Goal: Transaction & Acquisition: Purchase product/service

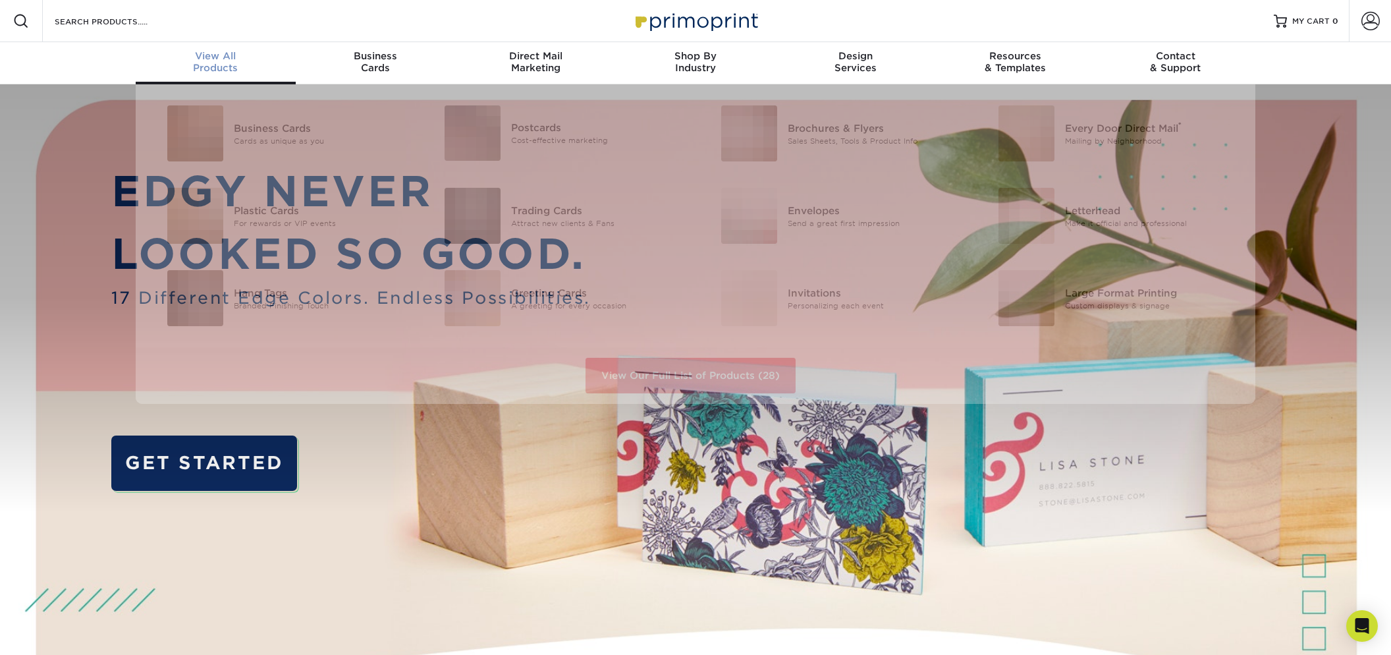
click at [222, 63] on div "View All Products" at bounding box center [216, 62] width 160 height 24
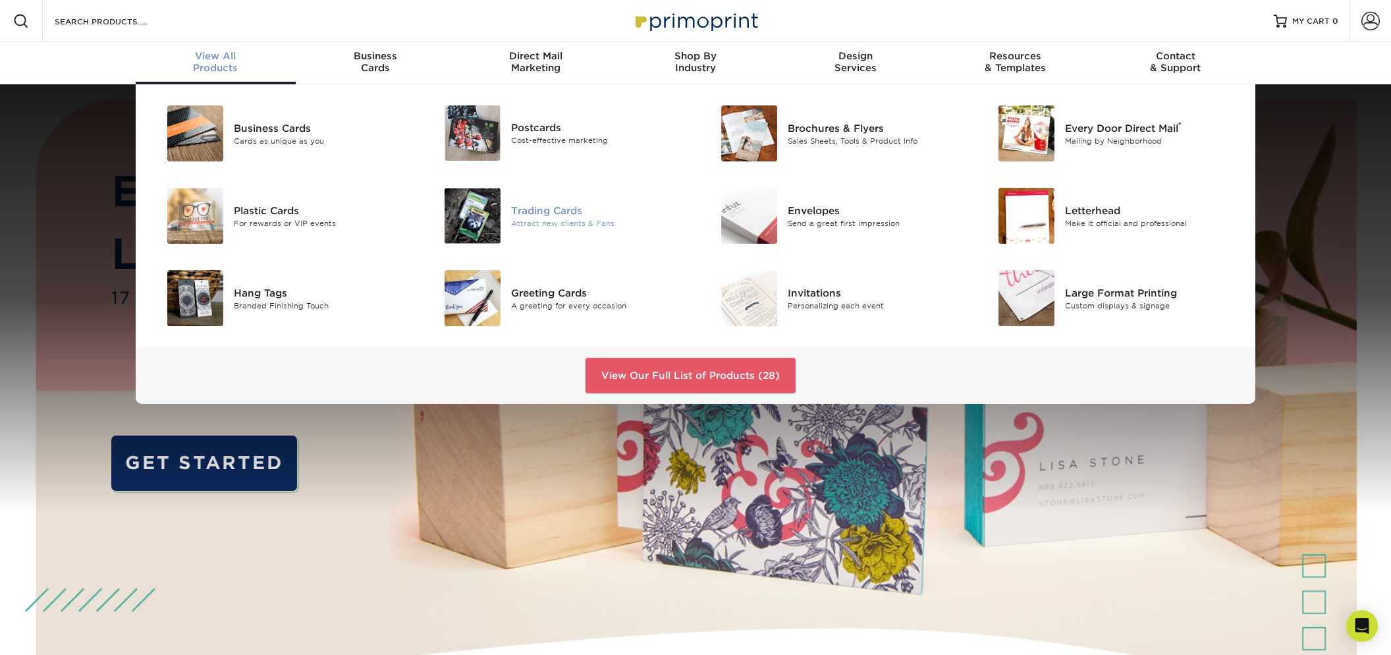
click at [550, 207] on div "Trading Cards" at bounding box center [598, 210] width 175 height 14
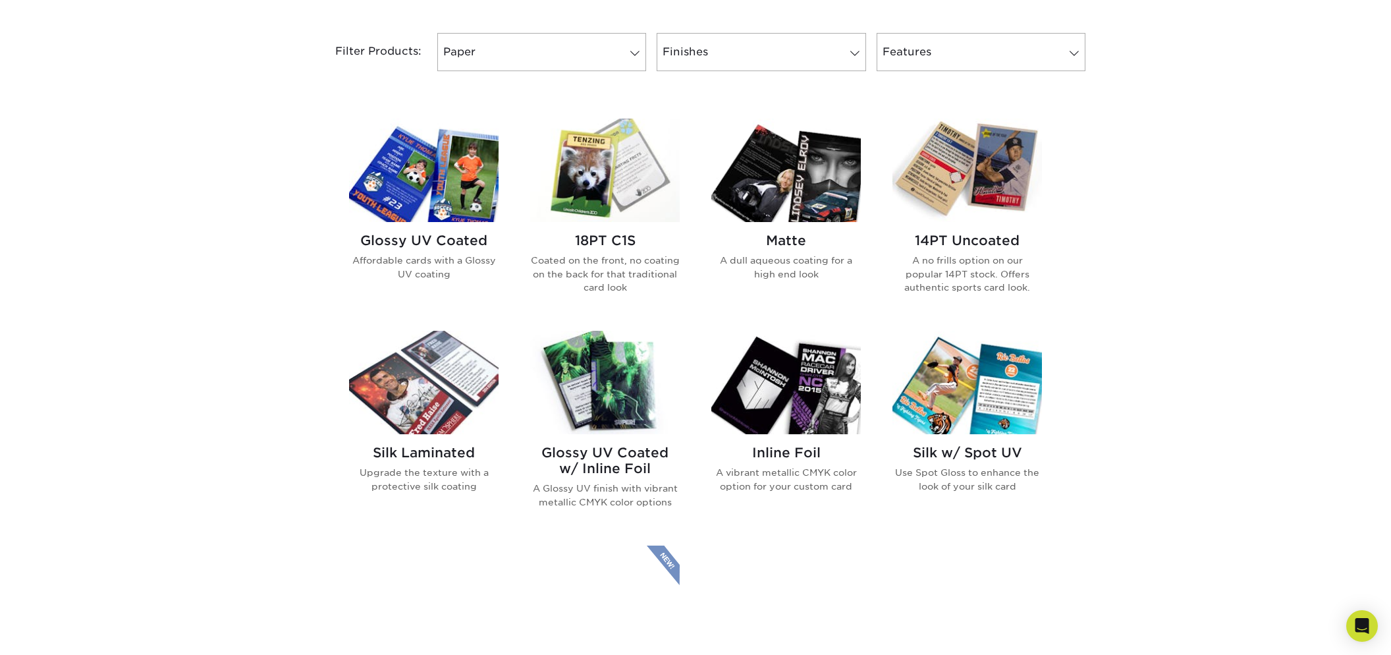
scroll to position [559, 0]
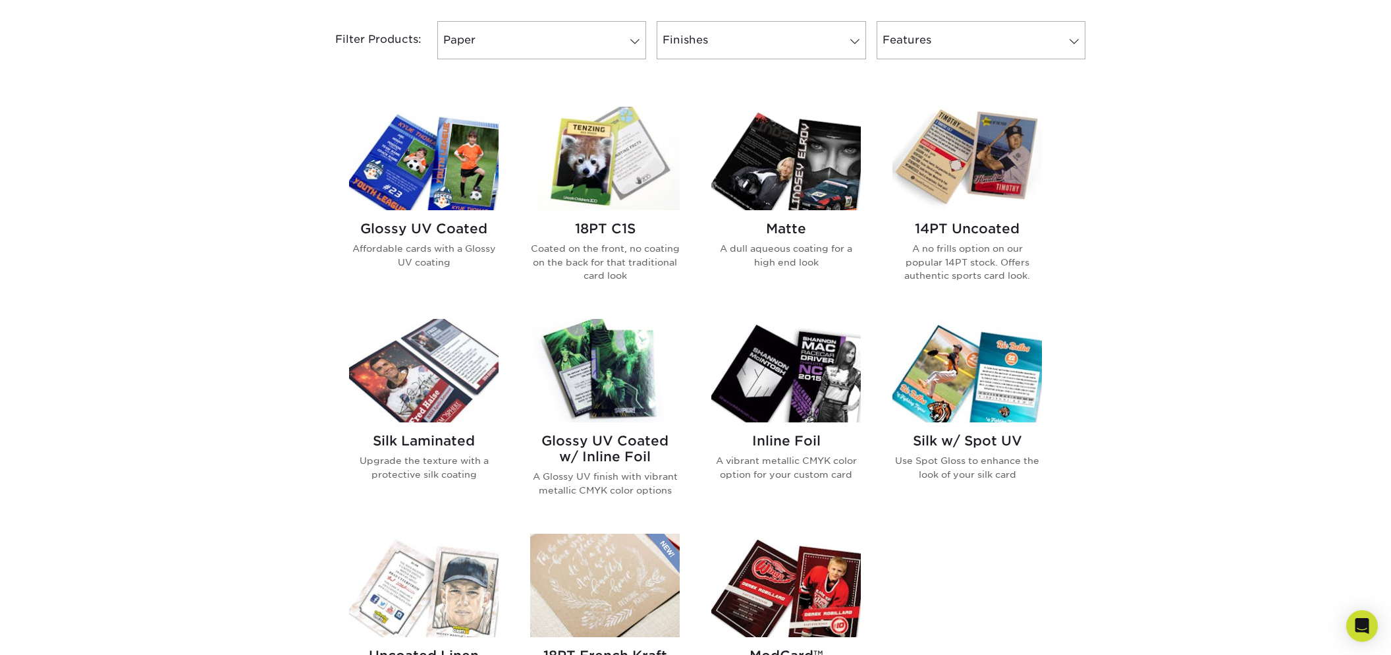
click at [953, 184] on img at bounding box center [968, 158] width 150 height 103
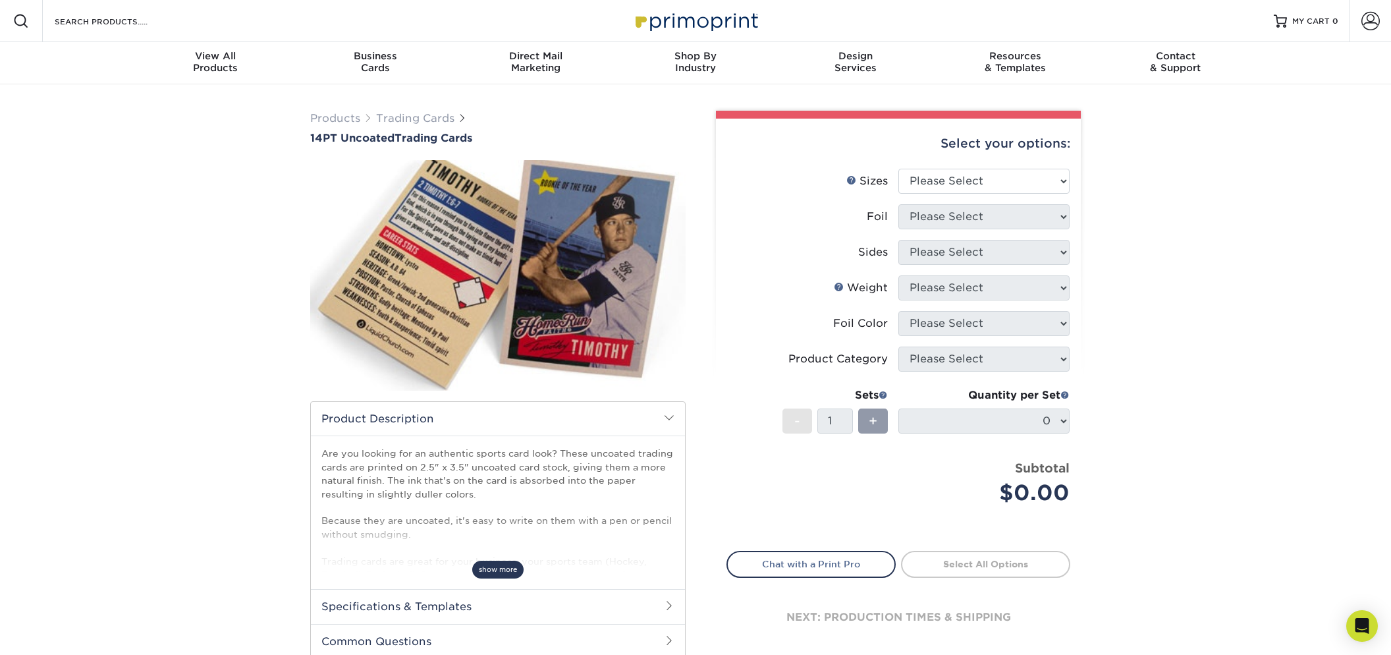
click at [485, 571] on span "show more" at bounding box center [497, 570] width 51 height 18
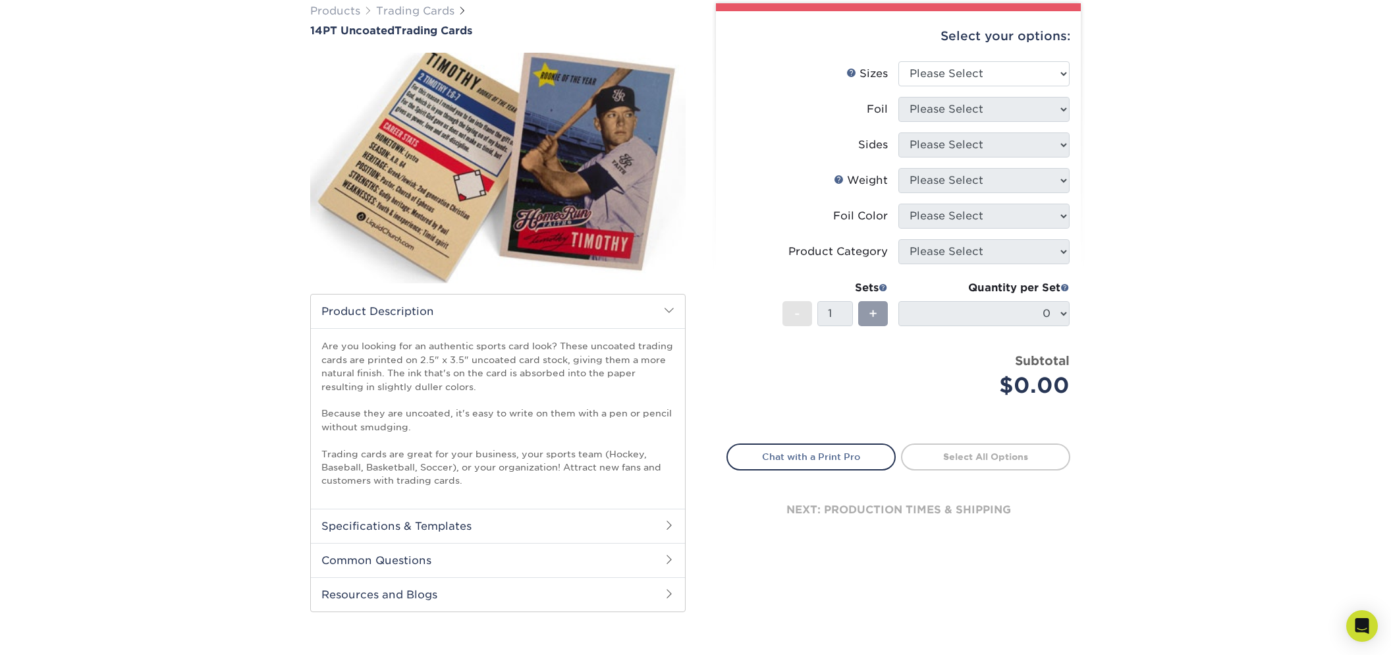
scroll to position [108, 0]
click at [773, 454] on link "Chat with a Print Pro" at bounding box center [811, 456] width 169 height 26
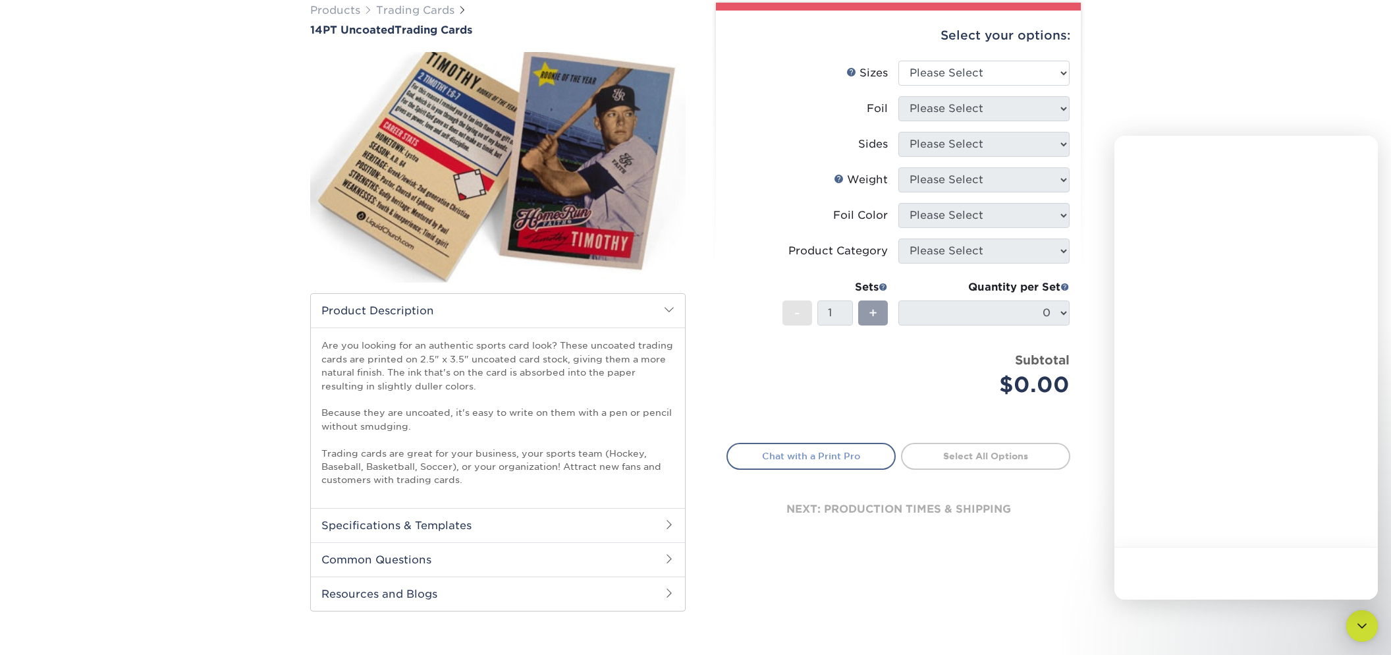
scroll to position [0, 0]
click at [1138, 155] on icon "go back" at bounding box center [1135, 153] width 11 height 11
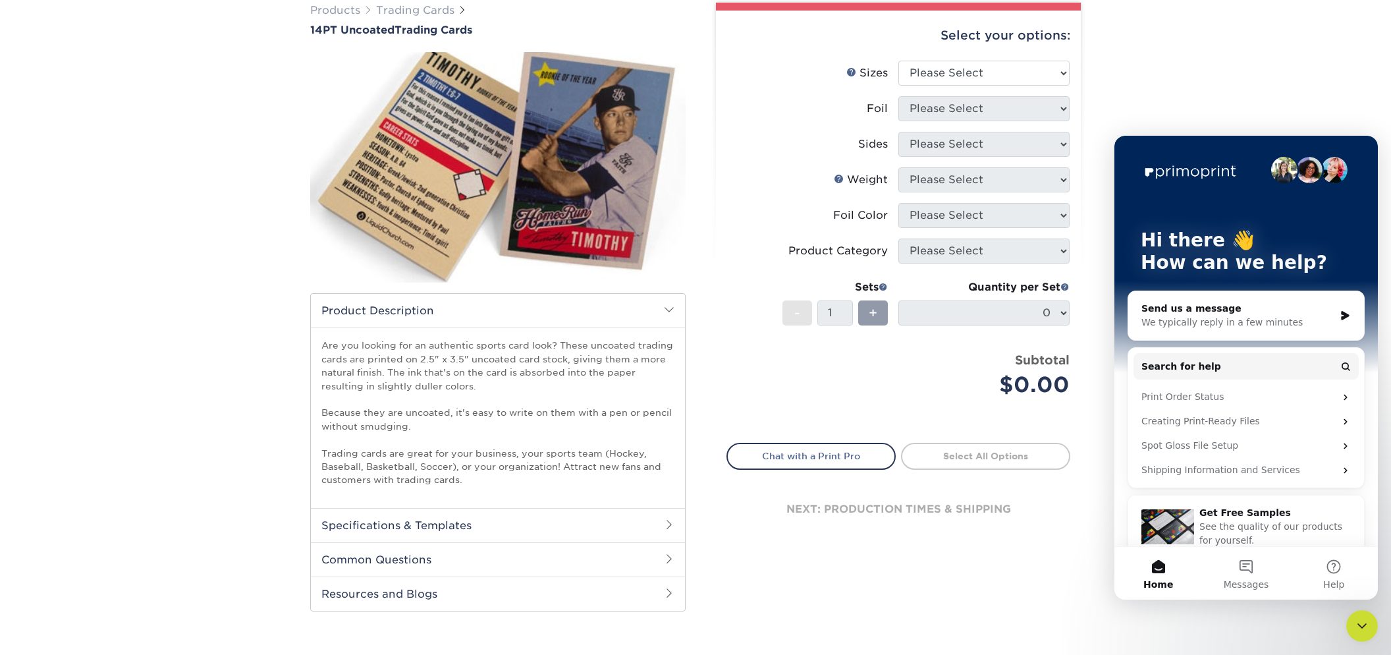
click at [1209, 88] on div "Products Trading Cards 14PT Uncoated Trading Cards show more Templates" at bounding box center [695, 320] width 1391 height 688
click at [1197, 92] on div "Products Trading Cards 14PT Uncoated Trading Cards show more Templates" at bounding box center [695, 320] width 1391 height 688
click at [1358, 624] on icon "Close Intercom Messenger" at bounding box center [1362, 626] width 16 height 16
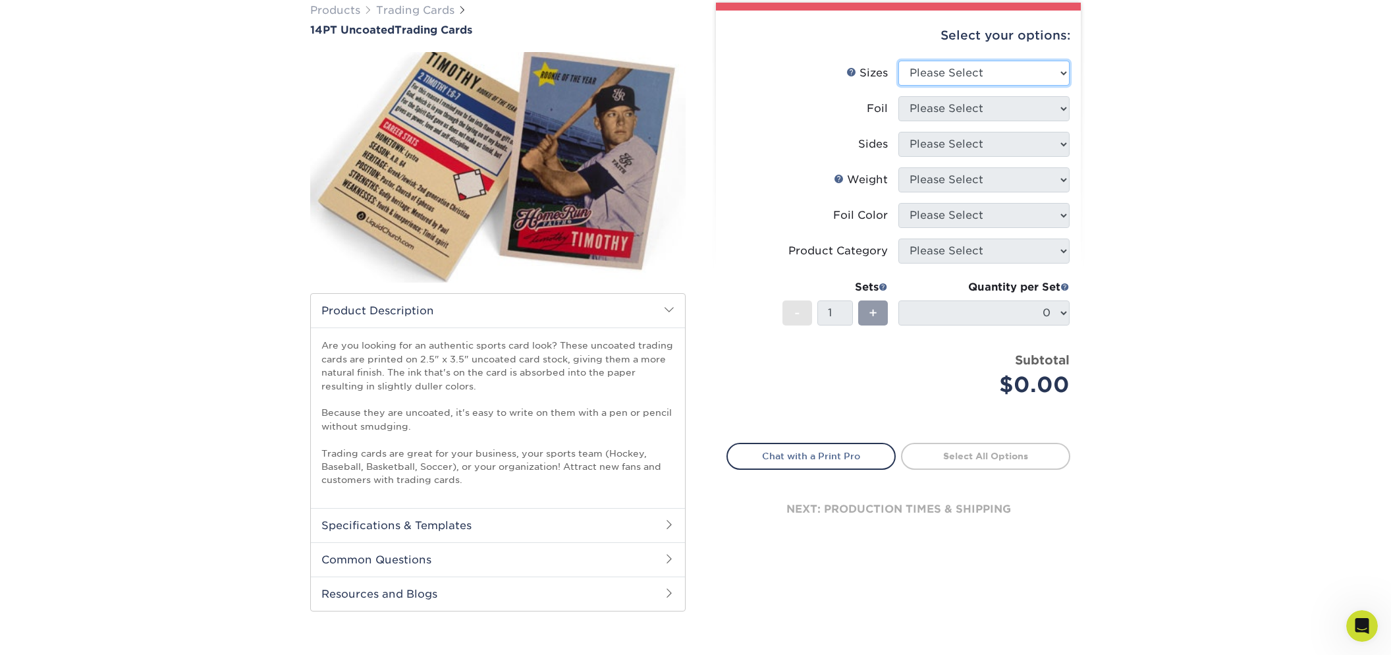
click at [963, 74] on select "Please Select 2.5" x 3.5"" at bounding box center [984, 73] width 171 height 25
select select "2.50x3.50"
click at [899, 61] on select "Please Select 2.5" x 3.5"" at bounding box center [984, 73] width 171 height 25
click at [943, 98] on select "Please Select Yes No" at bounding box center [984, 108] width 171 height 25
select select "0"
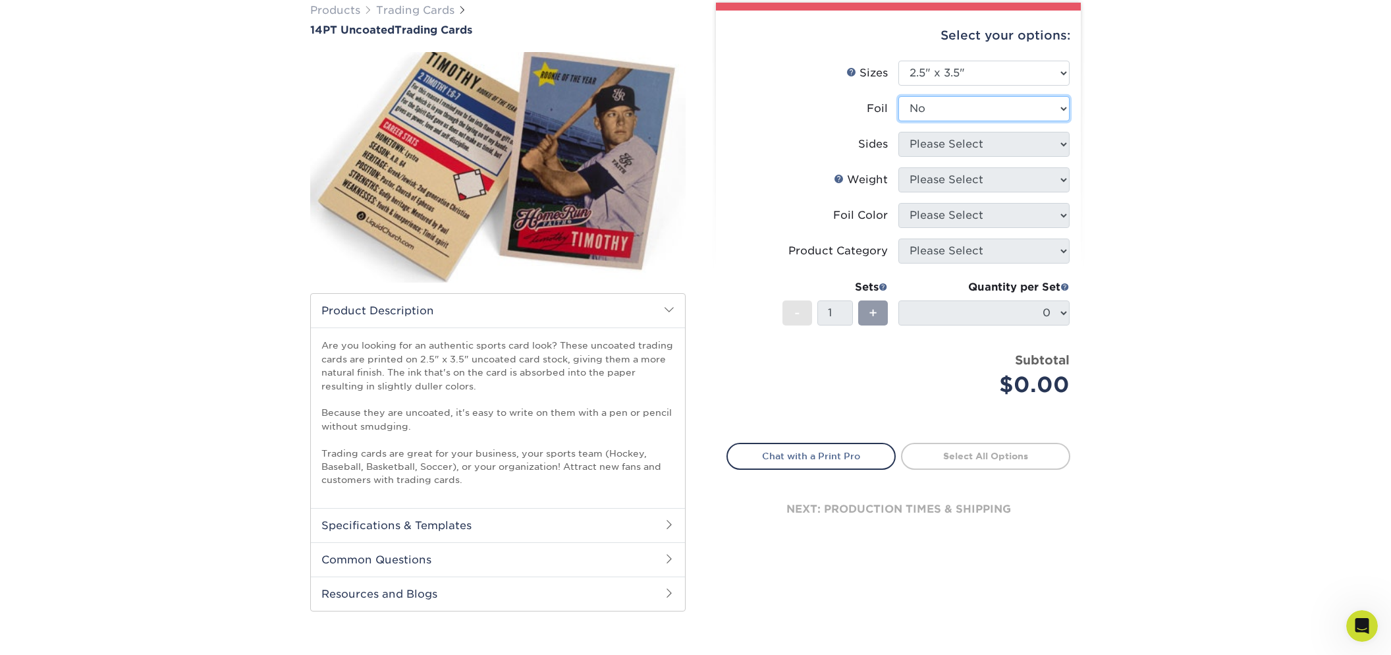
click at [899, 96] on select "Please Select Yes No" at bounding box center [984, 108] width 171 height 25
click at [1377, 649] on div "Products Trading Cards 14PT Uncoated Trading Cards show more Templates" at bounding box center [695, 320] width 1391 height 688
click at [1368, 632] on div "Open Intercom Messenger" at bounding box center [1362, 625] width 43 height 43
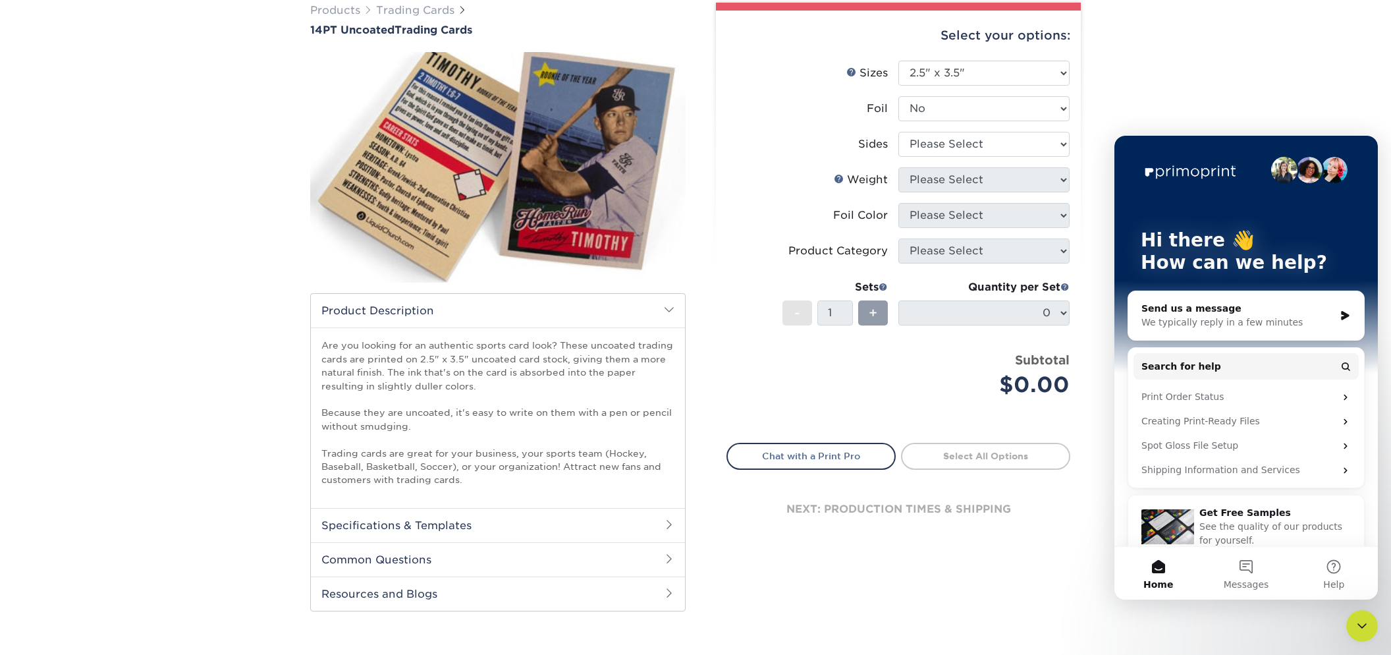
click at [1197, 308] on div "Send us a message" at bounding box center [1238, 309] width 193 height 14
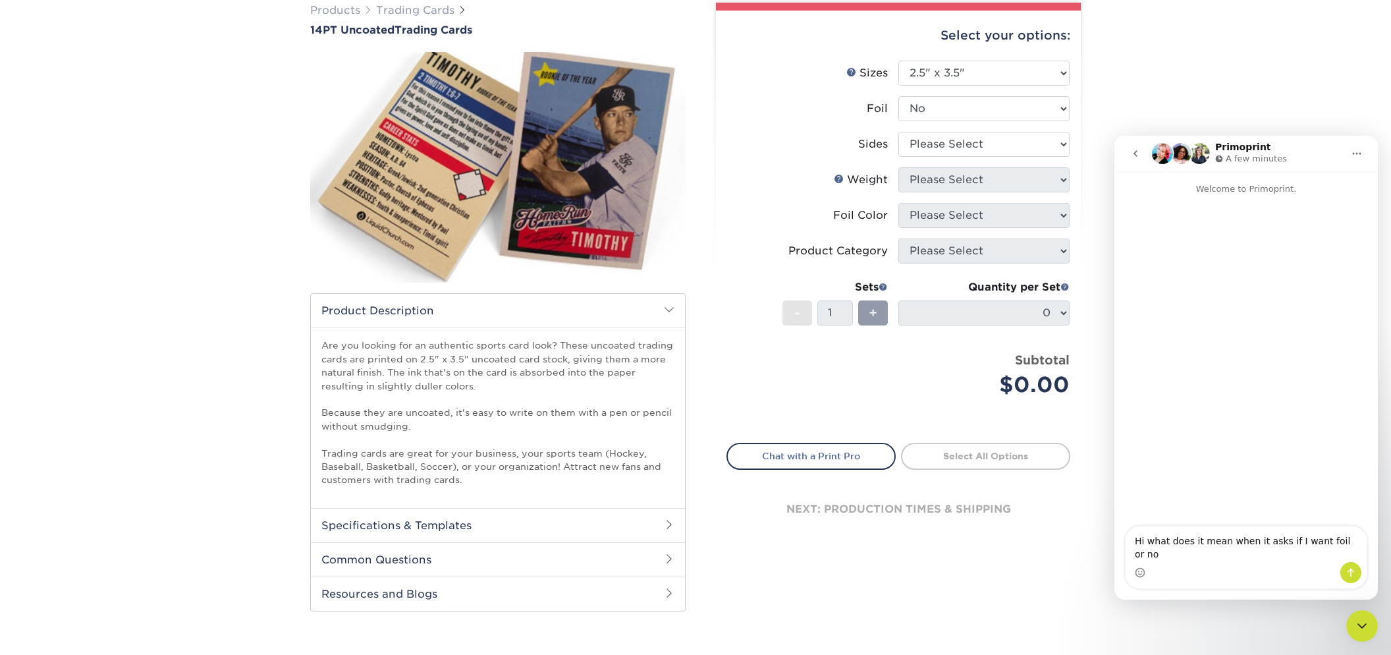
type textarea "Hi what does it mean when it asks if I want foil or not"
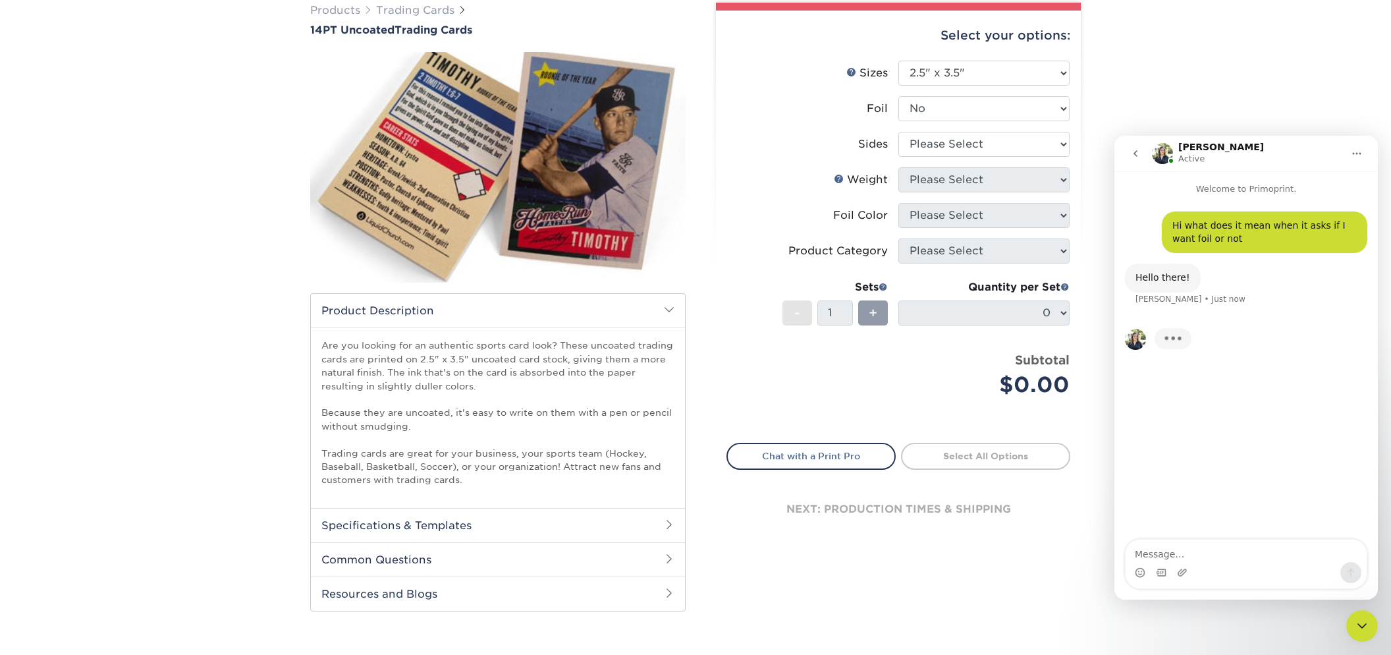
click at [738, 156] on label "Sides" at bounding box center [812, 144] width 171 height 25
click at [937, 150] on select "Please Select Print Both Sides Print Front Only" at bounding box center [984, 144] width 171 height 25
select select "13abbda7-1d64-4f25-8bb2-c179b224825d"
click at [899, 132] on select "Please Select Print Both Sides Print Front Only" at bounding box center [984, 144] width 171 height 25
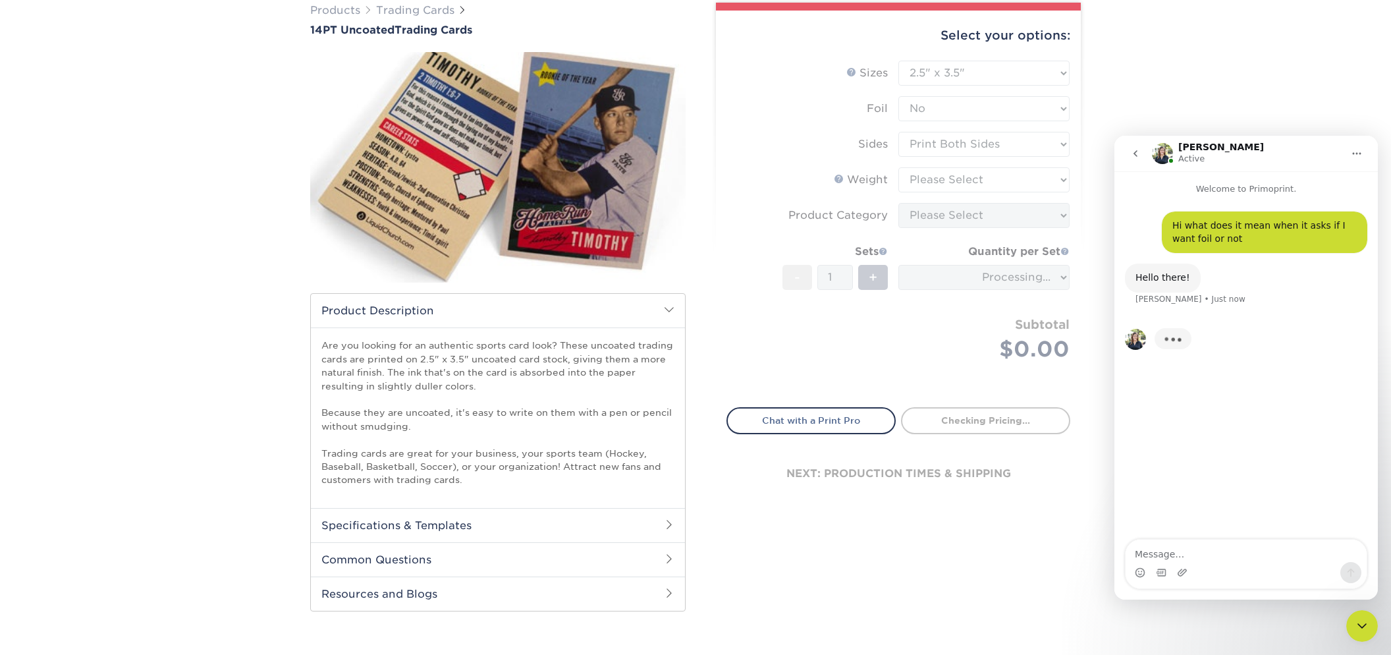
click at [931, 174] on form "Sizes Help Sizes Please Select 2.5" x 3.5" Foil Please Select Yes No -" at bounding box center [899, 226] width 344 height 331
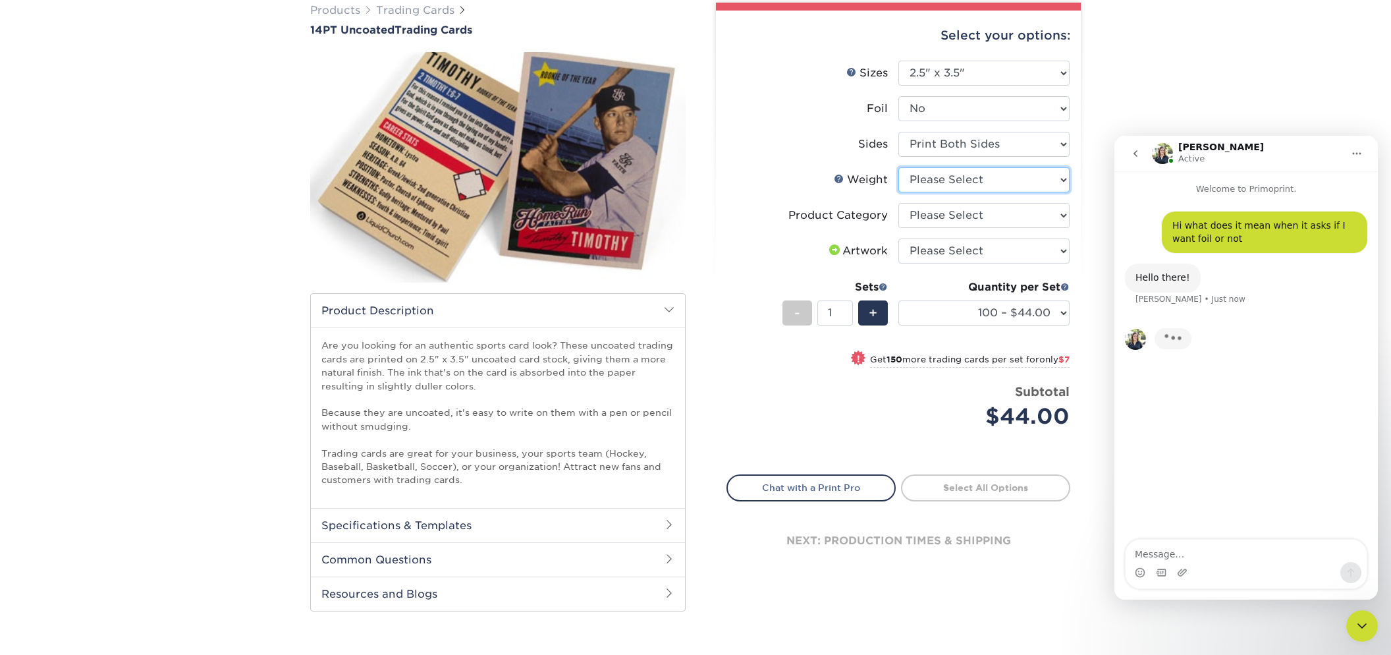
click at [926, 179] on select "Please Select 14PT Uncoated" at bounding box center [984, 179] width 171 height 25
select select "14PT Uncoated"
click at [899, 167] on select "Please Select 14PT Uncoated" at bounding box center [984, 179] width 171 height 25
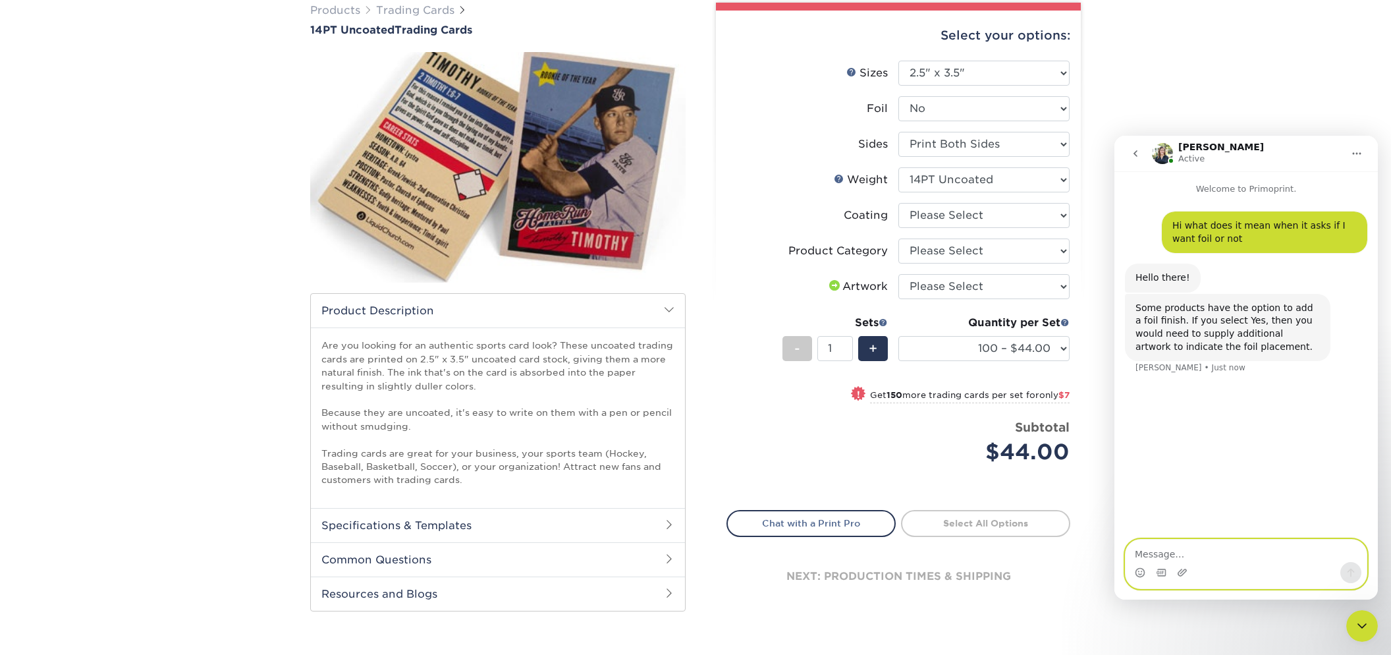
click at [1252, 544] on textarea "Message…" at bounding box center [1246, 550] width 241 height 22
type textarea "Doesnt really tell me what the foil is but oh well"
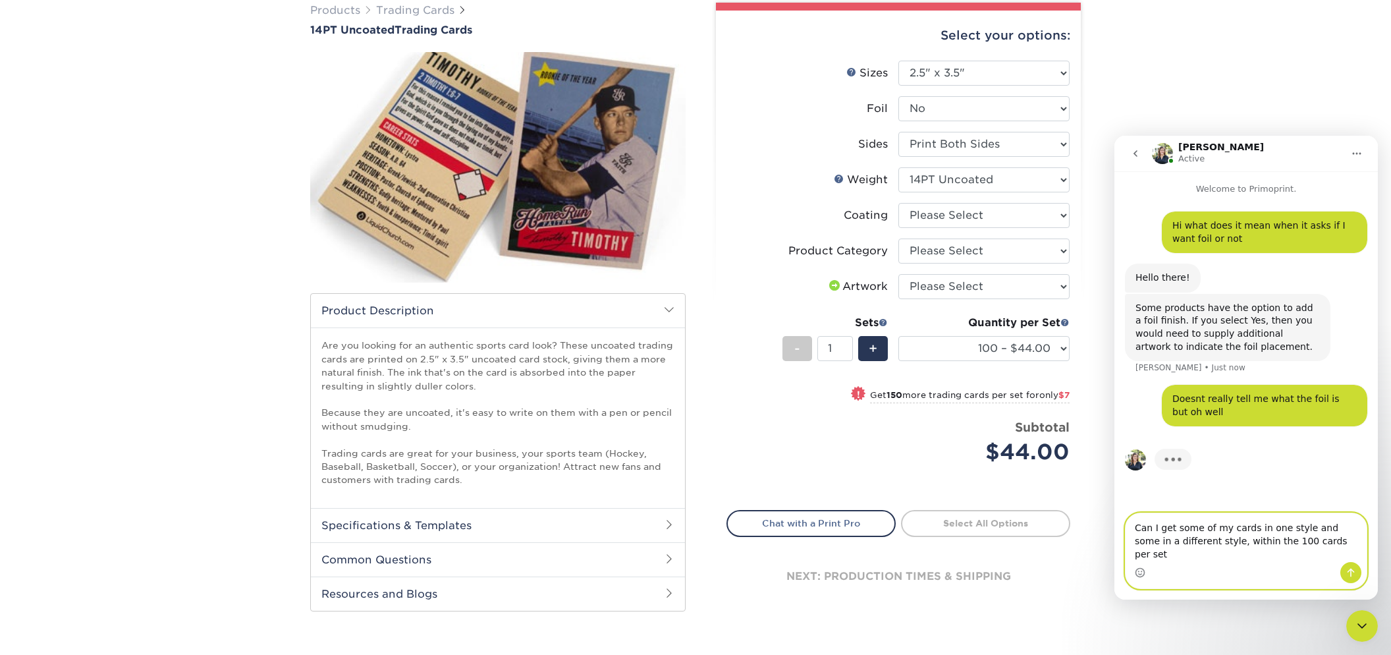
type textarea "Can I get some of my cards in one style and some in a different style, within t…"
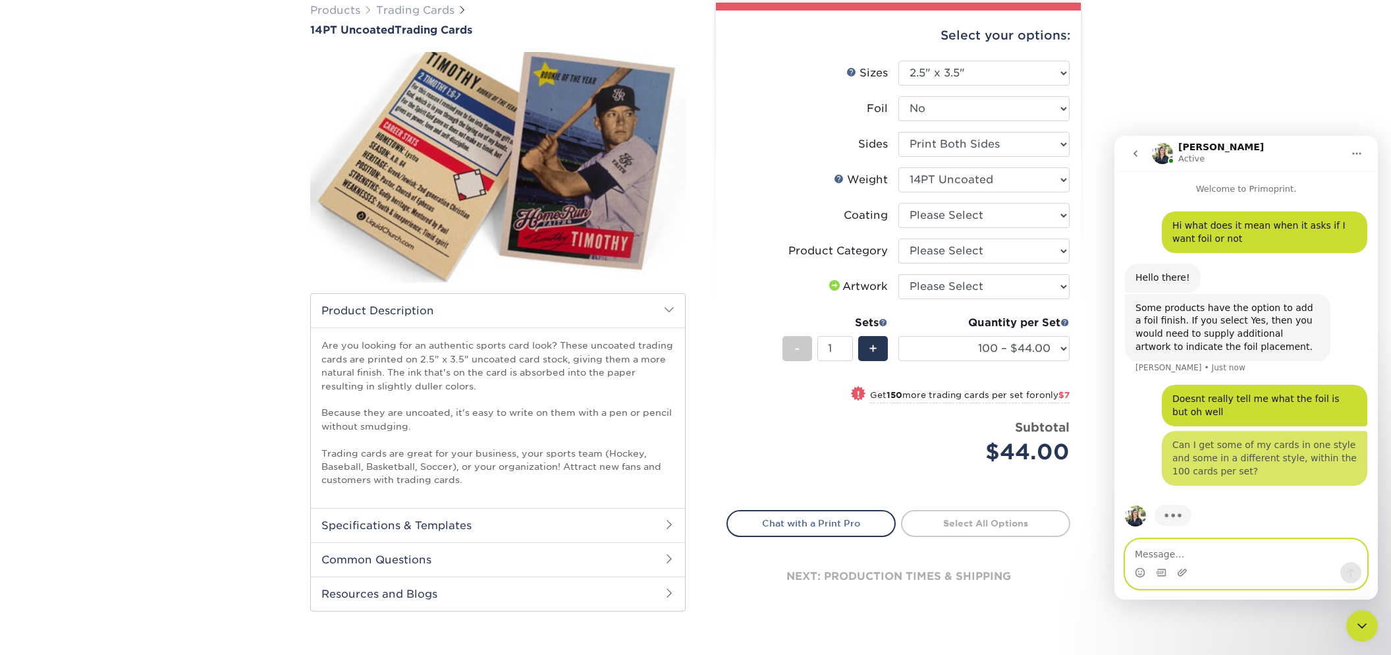
scroll to position [8, 0]
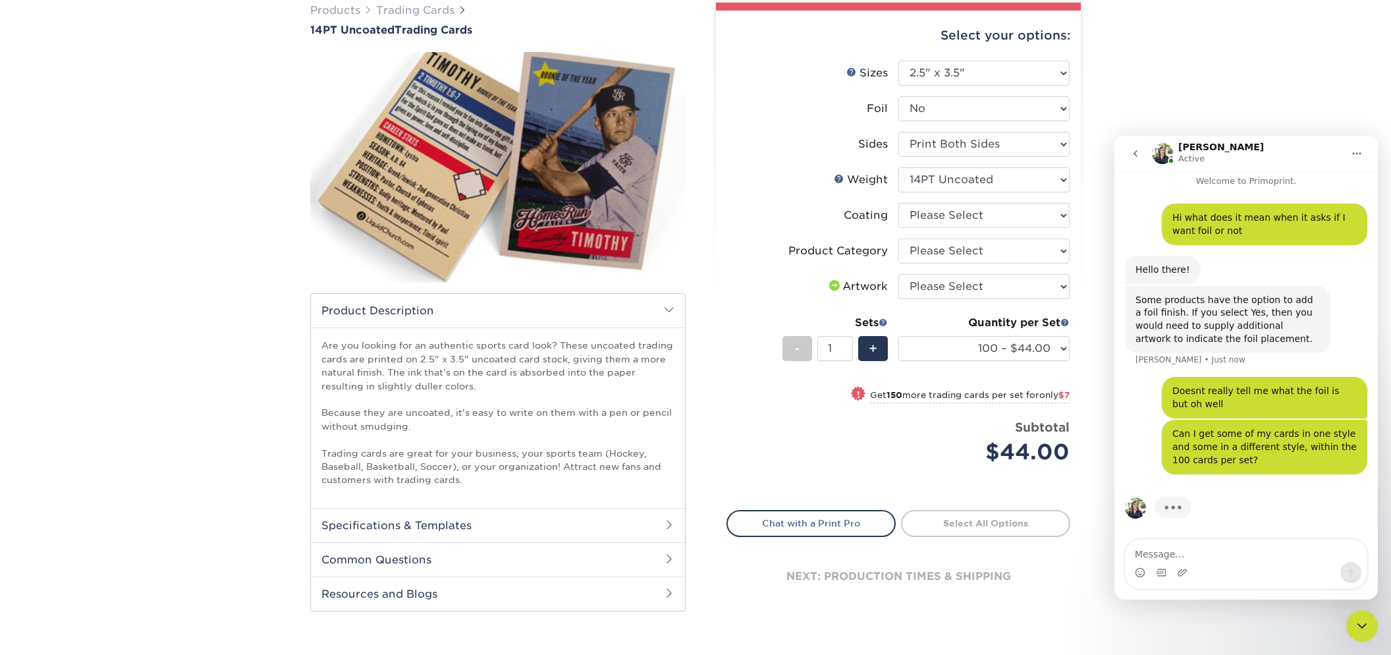
click at [247, 269] on div "Products Trading Cards 14PT Uncoated Trading Cards show more Templates" at bounding box center [695, 320] width 1391 height 688
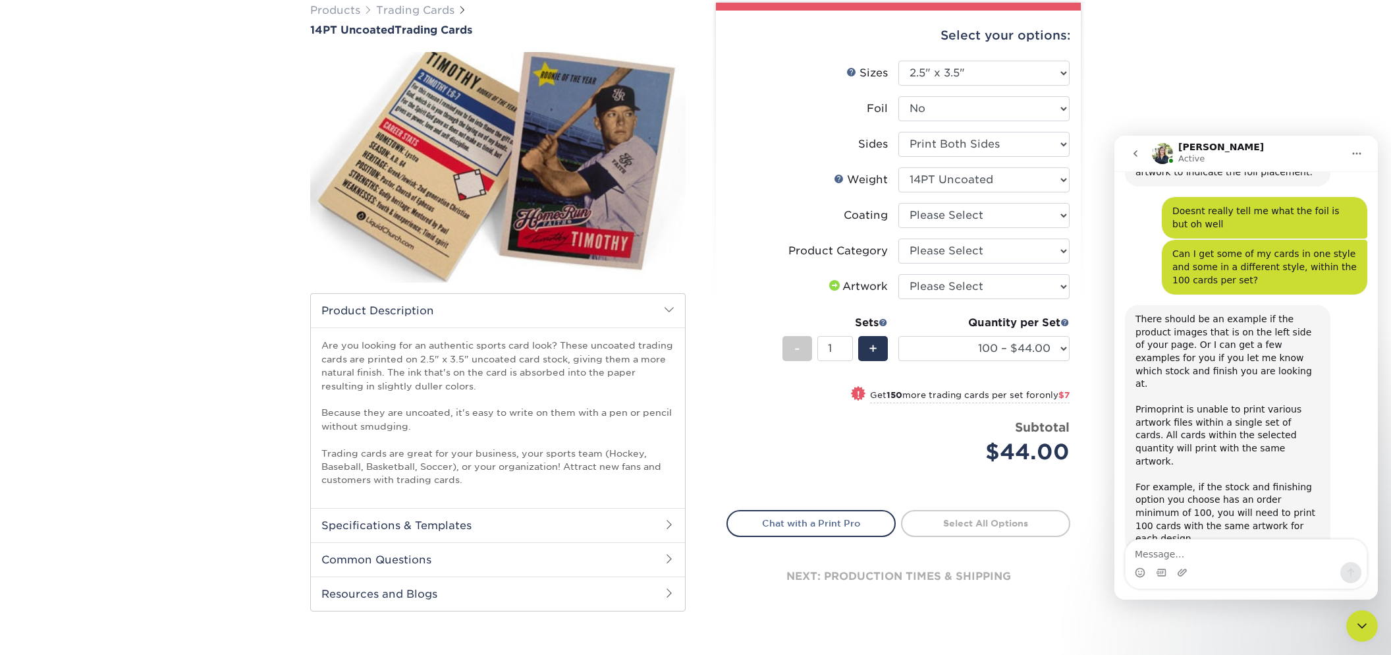
scroll to position [177, 0]
click at [1136, 153] on icon "go back" at bounding box center [1135, 153] width 11 height 11
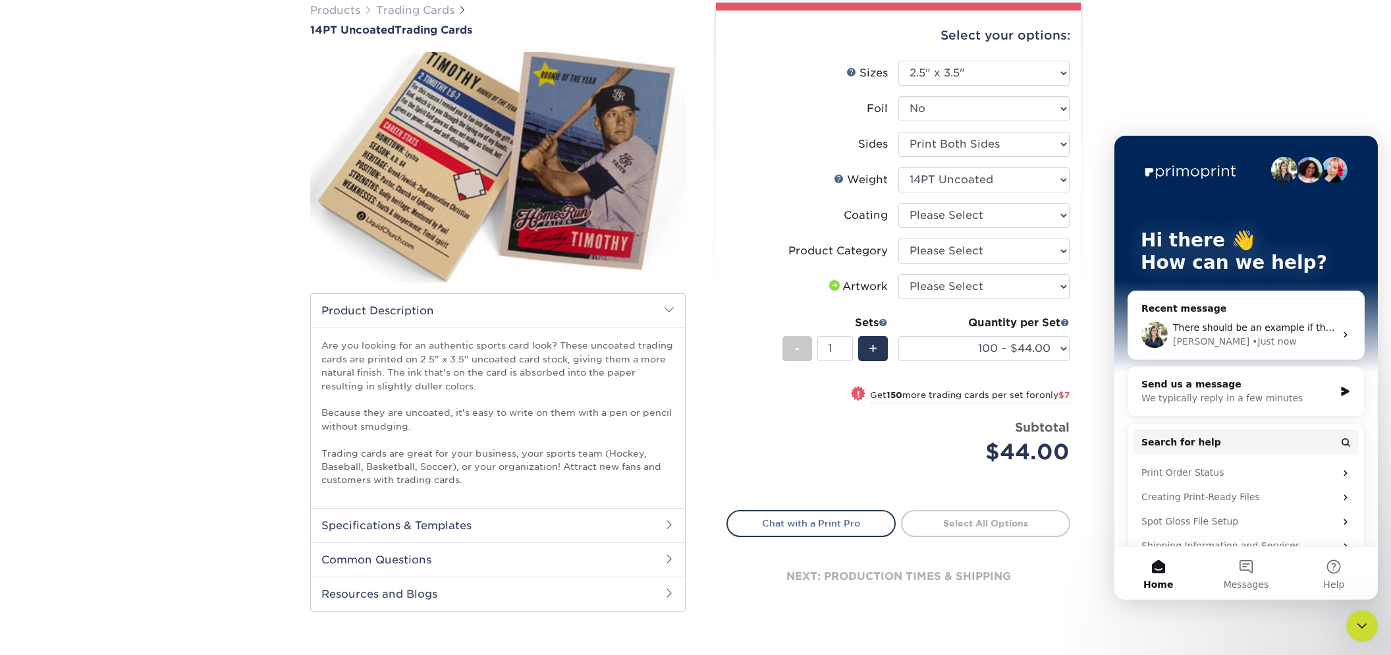
click at [1366, 629] on icon "Close Intercom Messenger" at bounding box center [1362, 626] width 16 height 16
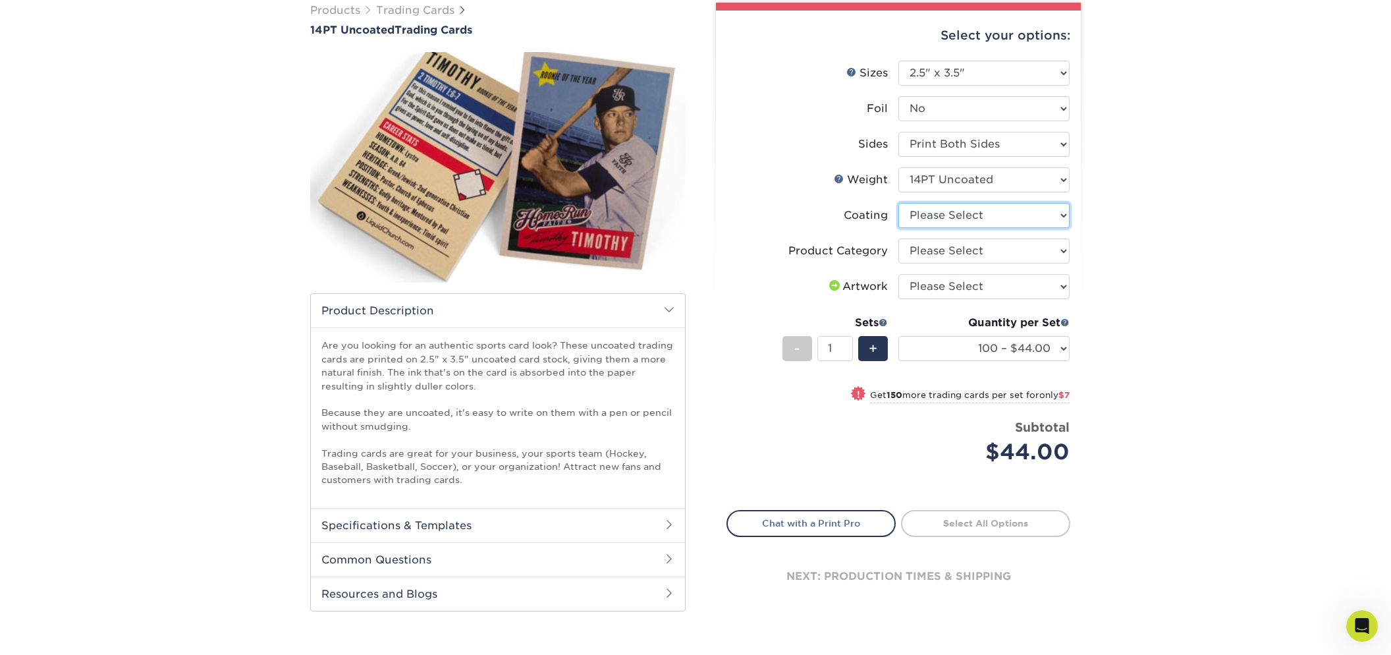
click at [982, 224] on select at bounding box center [984, 215] width 171 height 25
select select "3e7618de-abca-4bda-9f97-8b9129e913d8"
click at [899, 203] on select at bounding box center [984, 215] width 171 height 25
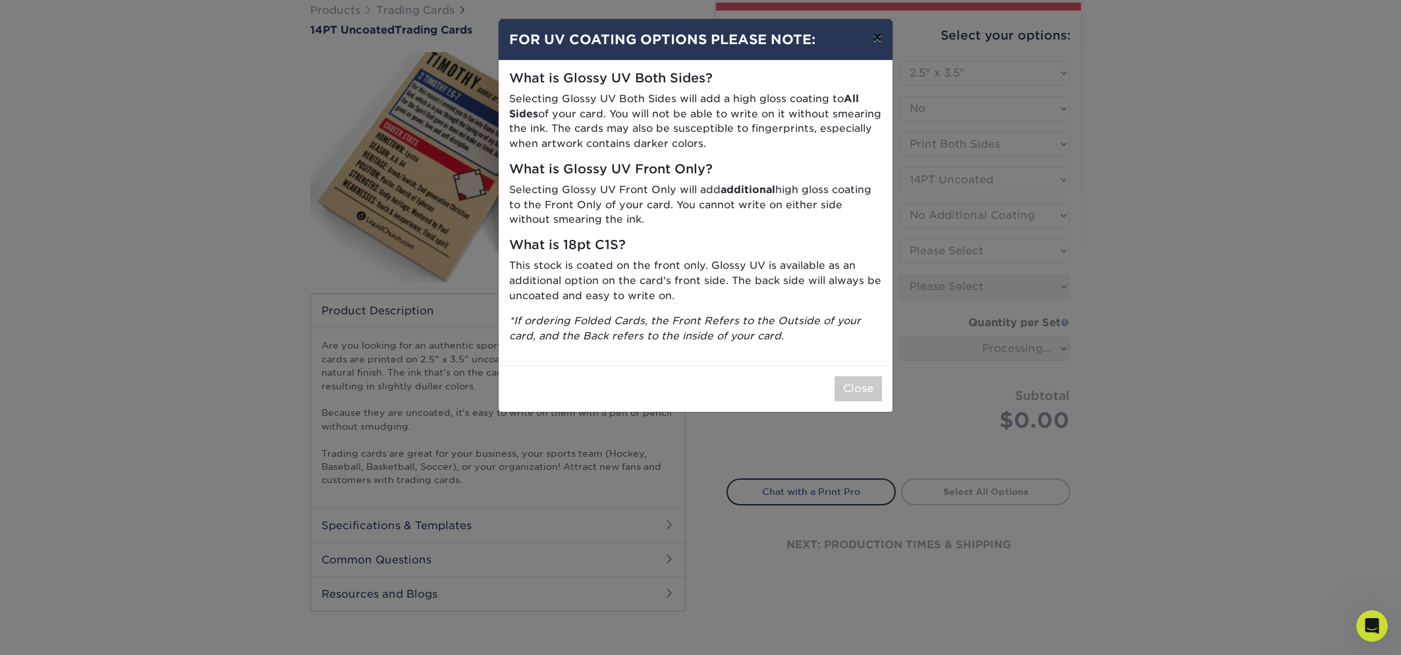
click at [879, 42] on button "×" at bounding box center [877, 37] width 30 height 37
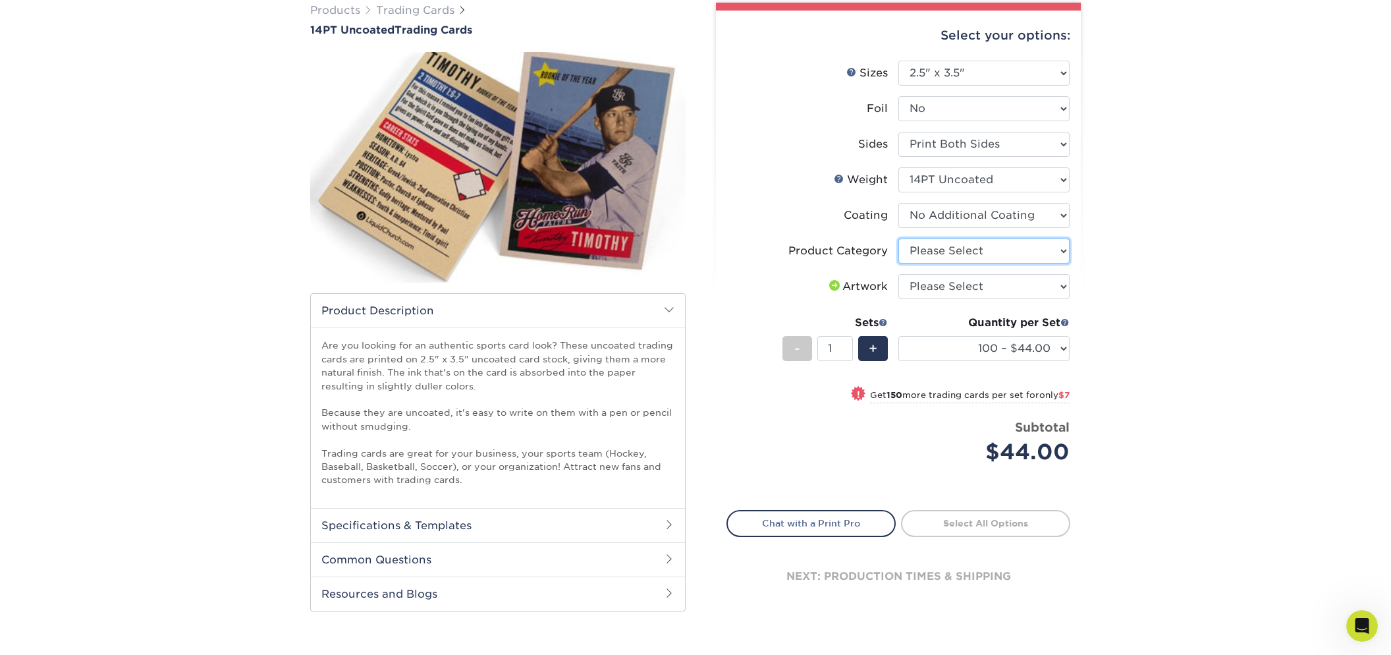
click at [1008, 252] on select "Please Select Trading Cards" at bounding box center [984, 250] width 171 height 25
select select "c2f9bce9-36c2-409d-b101-c29d9d031e18"
click at [899, 238] on select "Please Select Trading Cards" at bounding box center [984, 250] width 171 height 25
